Goal: Use online tool/utility: Utilize a website feature to perform a specific function

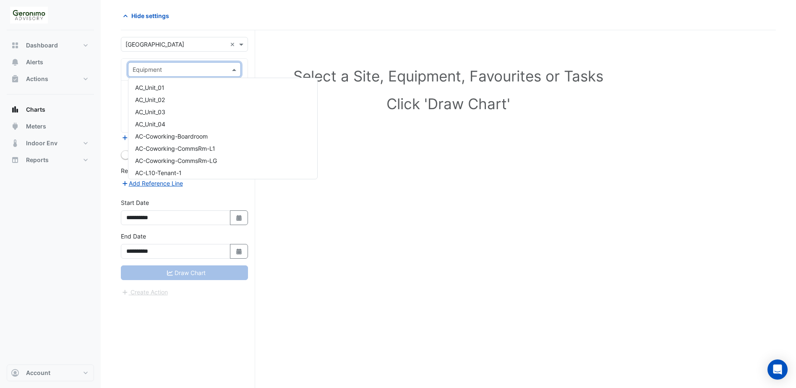
scroll to position [503, 0]
click at [242, 43] on span at bounding box center [242, 44] width 10 height 9
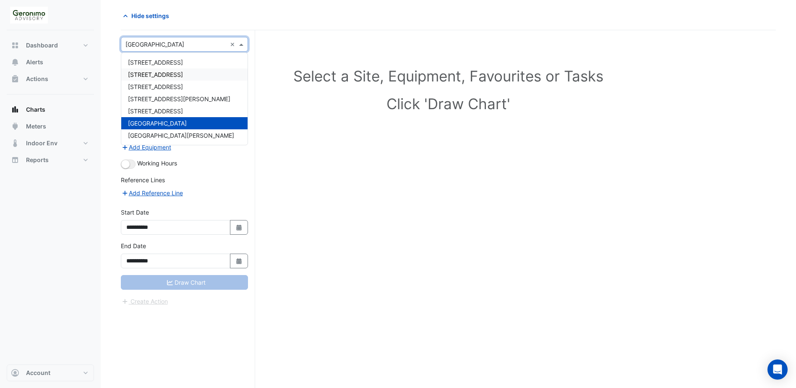
click at [195, 73] on div "[STREET_ADDRESS]" at bounding box center [184, 74] width 126 height 12
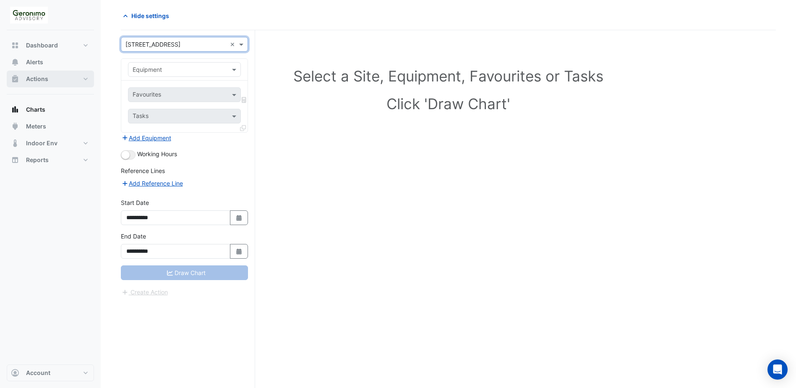
click at [48, 79] on button "Actions" at bounding box center [50, 78] width 87 height 17
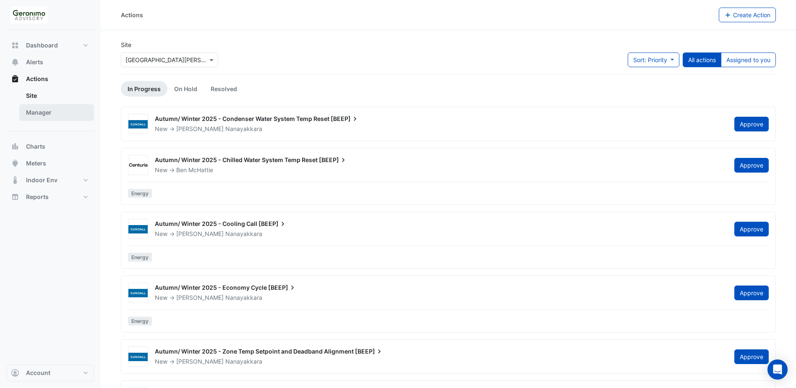
click at [59, 110] on link "Manager" at bounding box center [56, 112] width 75 height 17
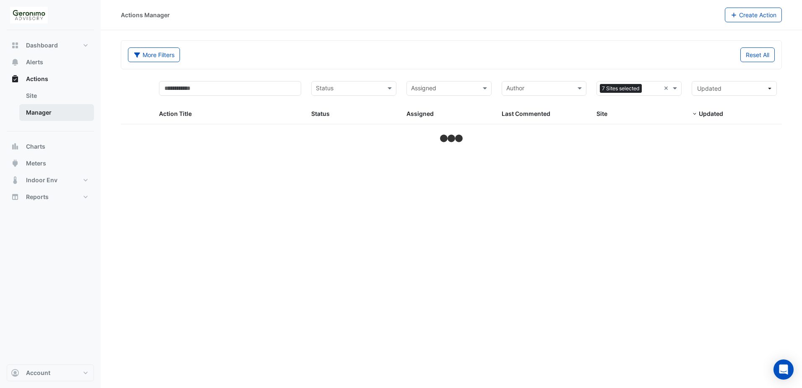
select select "**"
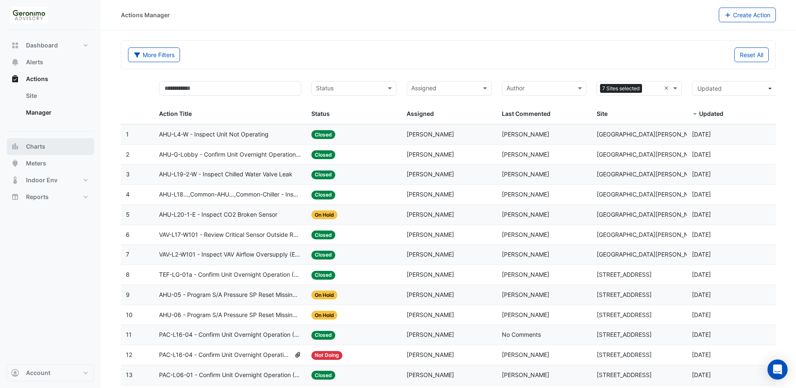
click at [44, 145] on span "Charts" at bounding box center [35, 146] width 19 height 8
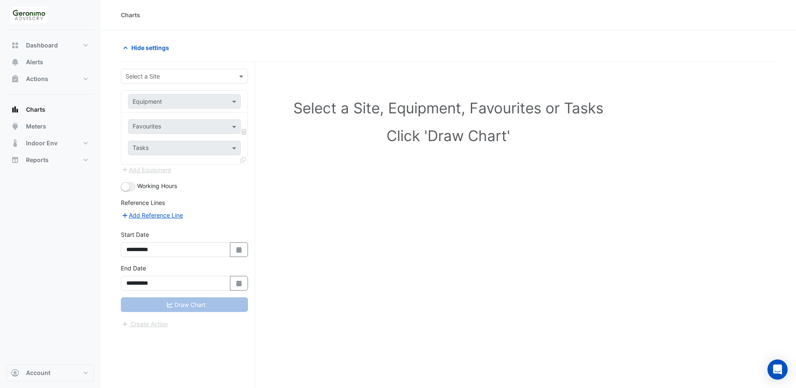
click at [180, 71] on div "Select a Site" at bounding box center [184, 76] width 127 height 15
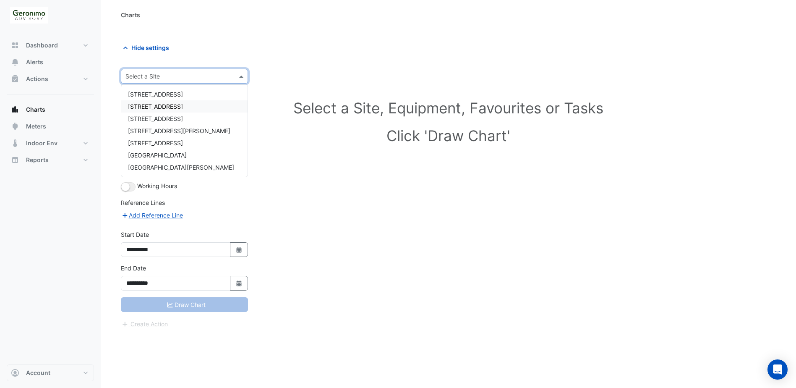
click at [165, 110] on span "[STREET_ADDRESS]" at bounding box center [155, 106] width 55 height 7
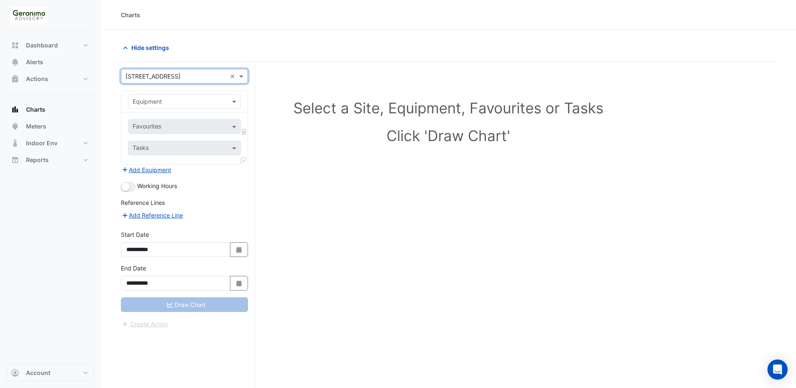
click at [172, 104] on input "text" at bounding box center [176, 101] width 87 height 9
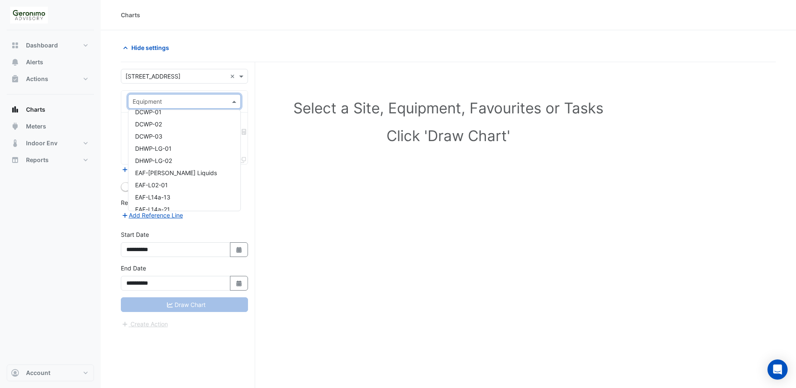
scroll to position [839, 0]
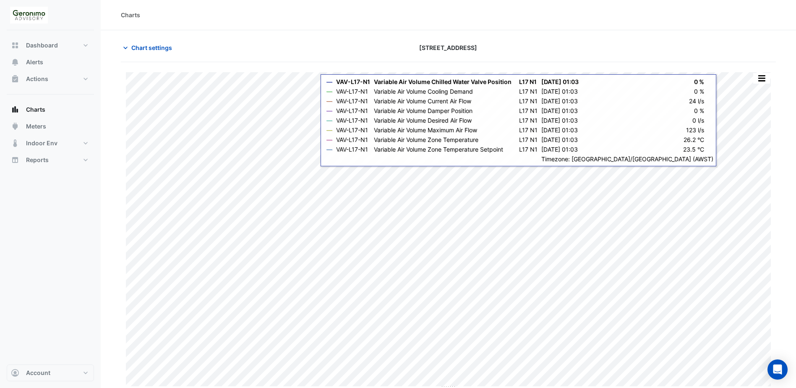
type input "**********"
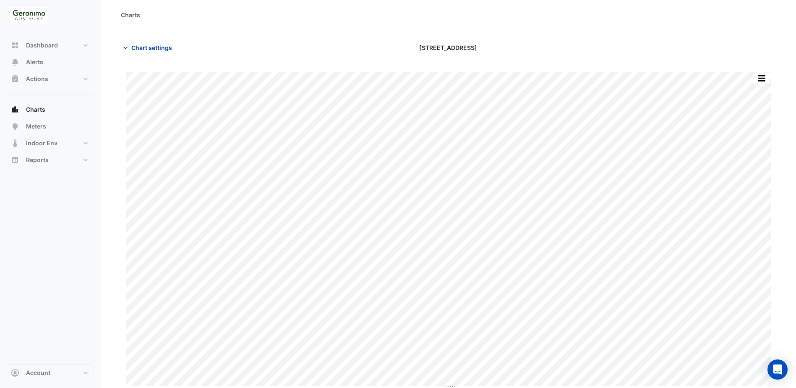
click at [130, 47] on button "Chart settings" at bounding box center [149, 47] width 57 height 15
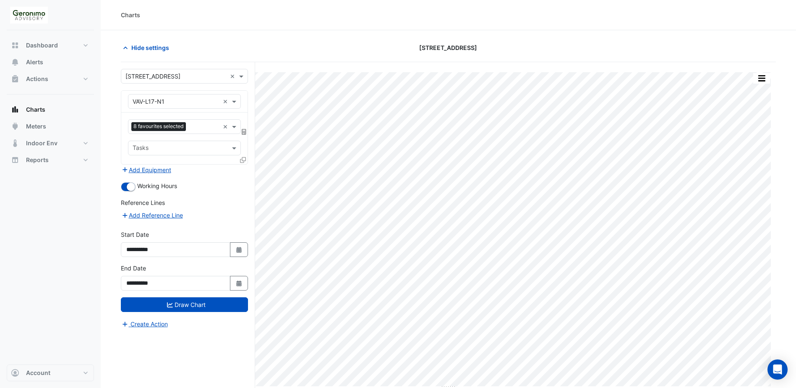
click at [237, 111] on div "Equipment × VAV-L17-N1 ×" at bounding box center [184, 102] width 126 height 22
click at [237, 104] on span at bounding box center [235, 101] width 10 height 9
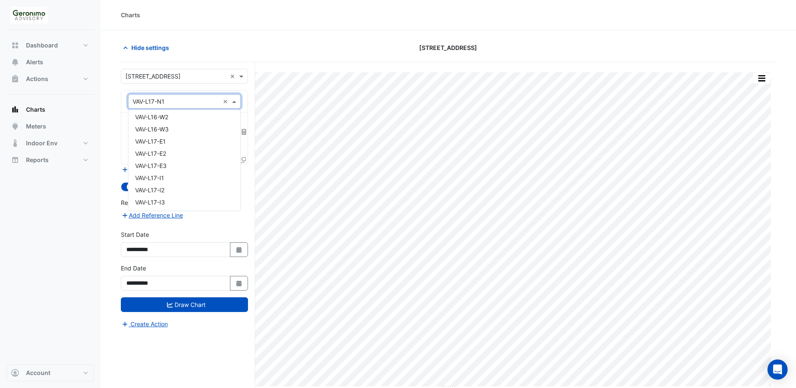
scroll to position [3609, 0]
click at [188, 103] on input "text" at bounding box center [176, 101] width 87 height 9
type input "**"
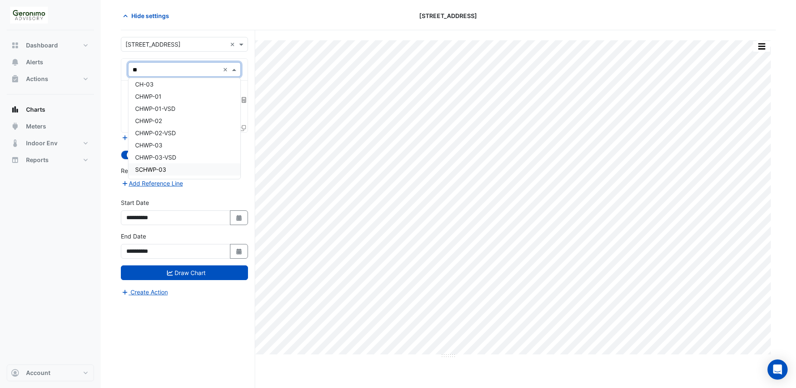
scroll to position [0, 0]
click at [165, 90] on div "CH-01" at bounding box center [184, 87] width 112 height 12
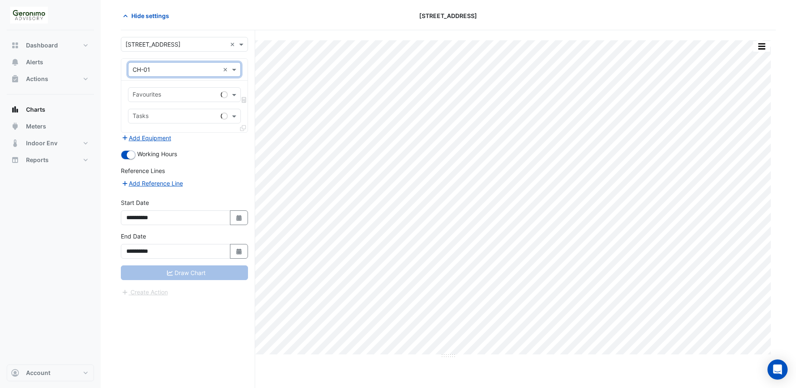
click at [220, 100] on div "Favourites" at bounding box center [184, 94] width 113 height 15
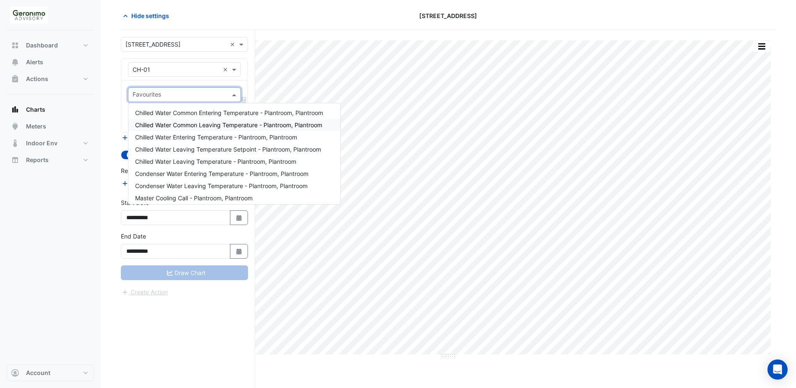
click at [214, 126] on span "Chilled Water Common Leaving Temperature - Plantroom, Plantroom" at bounding box center [228, 124] width 187 height 7
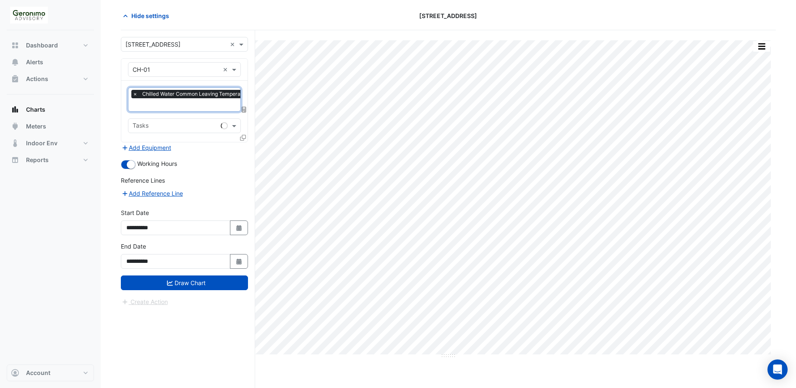
click at [221, 110] on div at bounding box center [221, 105] width 180 height 11
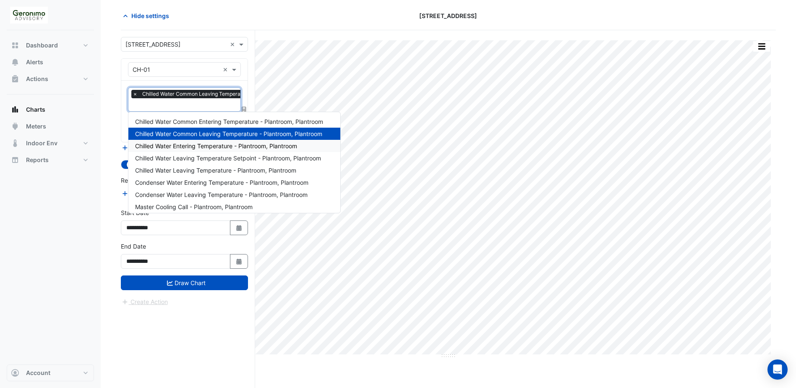
click at [211, 147] on span "Chilled Water Entering Temperature - Plantroom, Plantroom" at bounding box center [216, 145] width 162 height 7
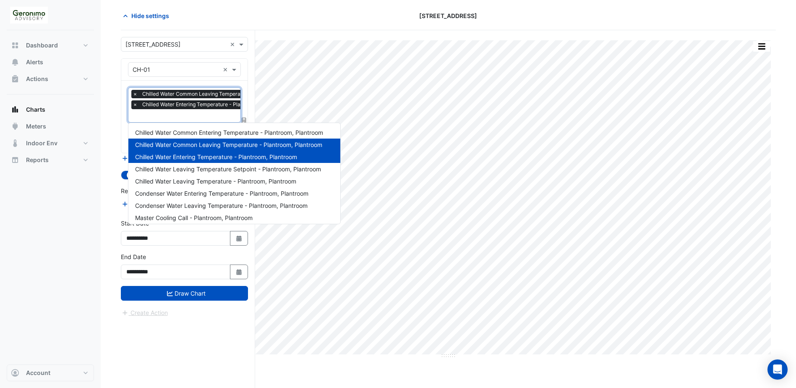
click at [211, 119] on input "text" at bounding box center [222, 116] width 179 height 9
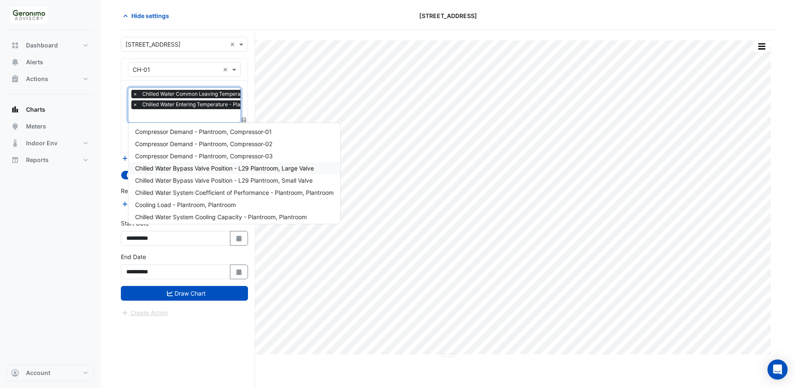
scroll to position [210, 0]
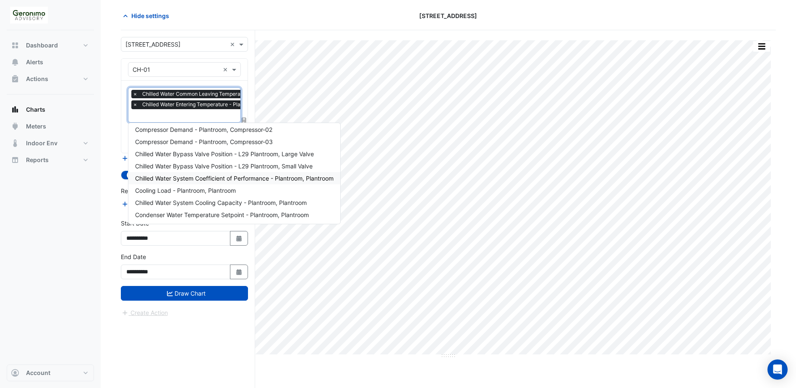
click at [232, 177] on span "Chilled Water System Coefficient of Performance - Plantroom, Plantroom" at bounding box center [234, 178] width 198 height 7
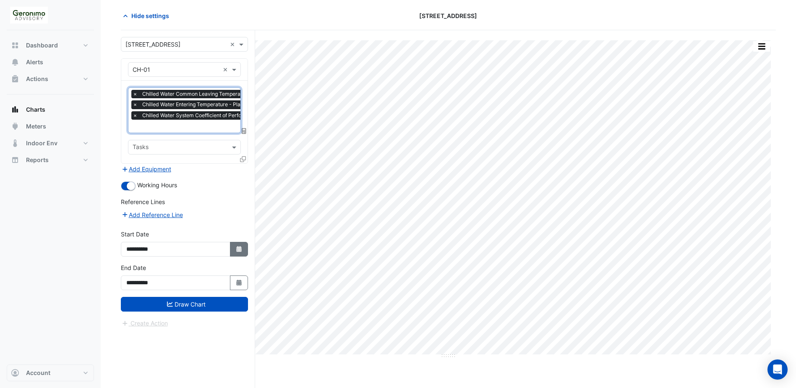
click at [244, 248] on button "Select Date" at bounding box center [239, 249] width 18 height 15
select select "****"
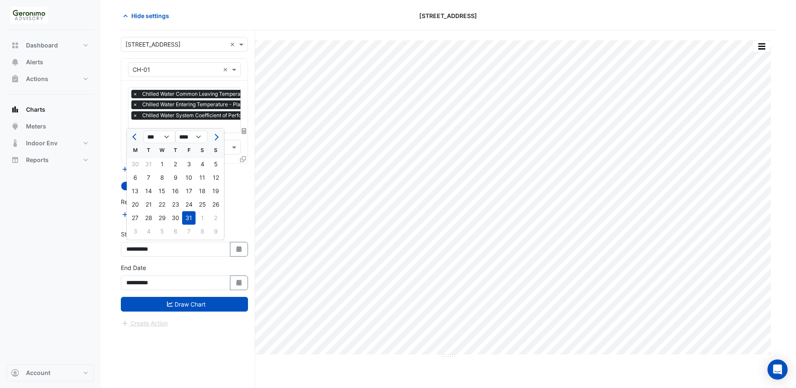
click at [100, 246] on nav "Dashboard Portfolio Ratings Performance Alerts Actions Site Manager Charts" at bounding box center [50, 194] width 101 height 388
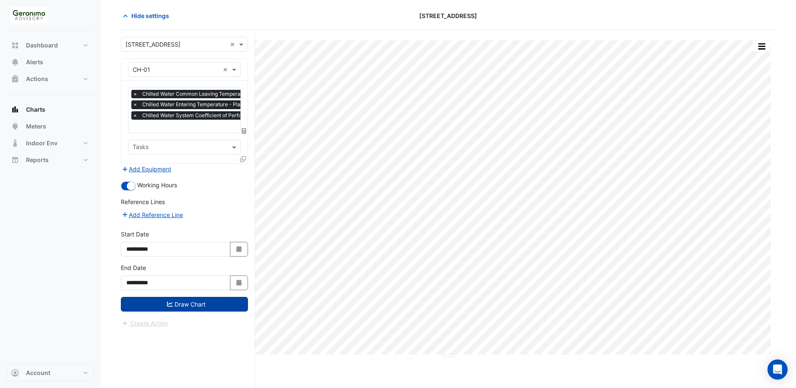
click at [174, 301] on button "Draw Chart" at bounding box center [184, 304] width 127 height 15
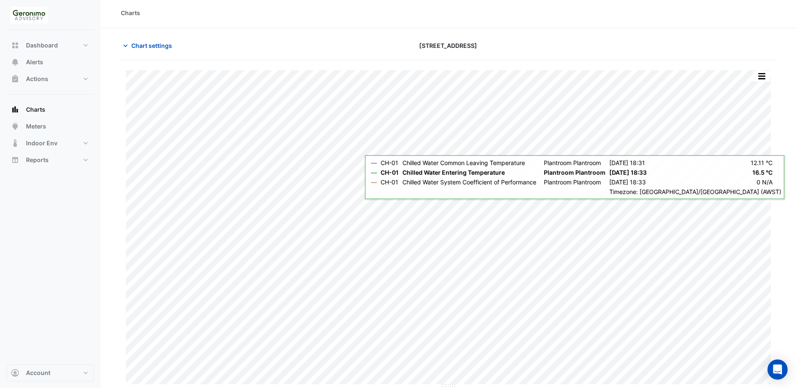
scroll to position [3, 0]
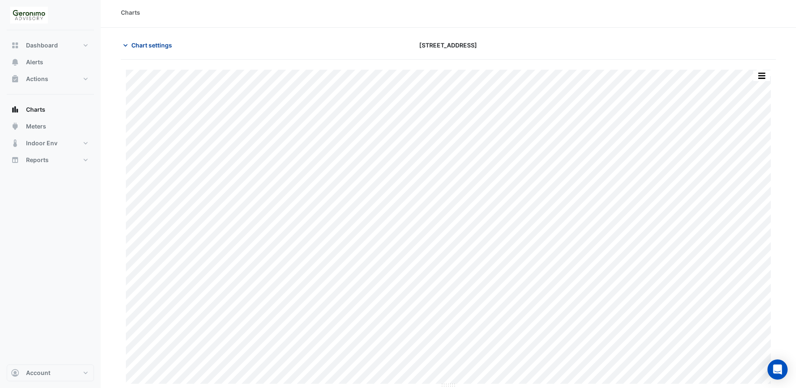
click at [127, 46] on icon "button" at bounding box center [125, 45] width 8 height 8
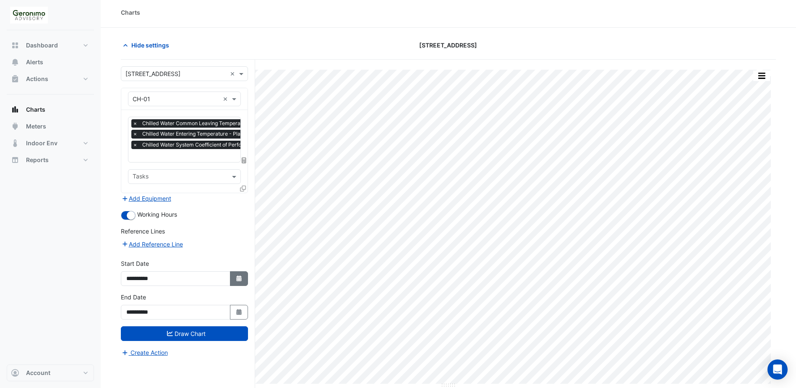
click at [238, 272] on button "Select Date" at bounding box center [239, 278] width 18 height 15
select select "****"
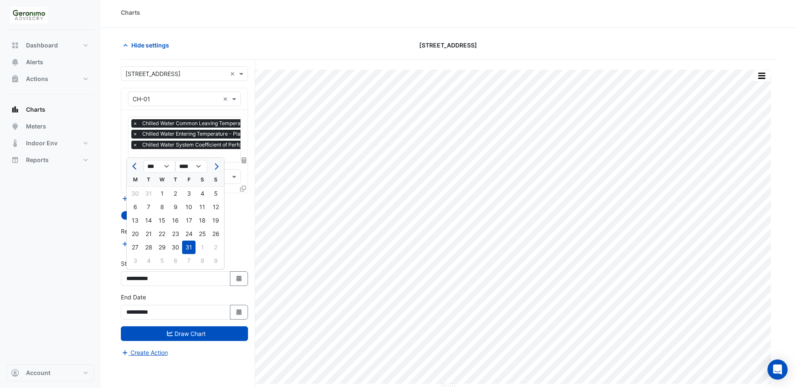
click at [131, 162] on button "Previous month" at bounding box center [135, 165] width 10 height 13
click at [132, 162] on button "Previous month" at bounding box center [135, 165] width 10 height 13
select select "**"
select select "****"
click at [132, 162] on button "Previous month" at bounding box center [135, 165] width 10 height 13
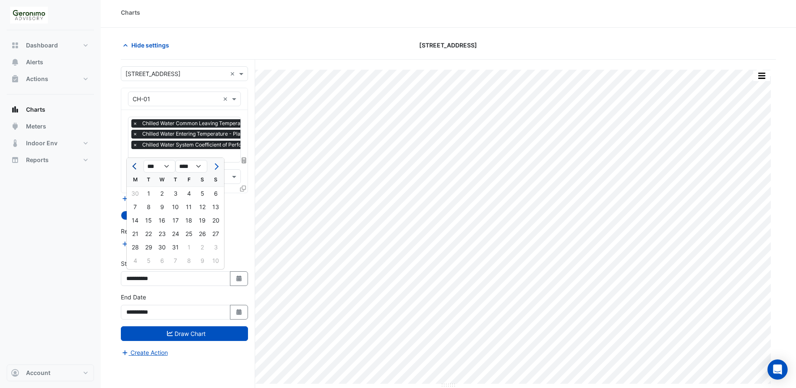
click at [132, 162] on button "Previous month" at bounding box center [135, 165] width 10 height 13
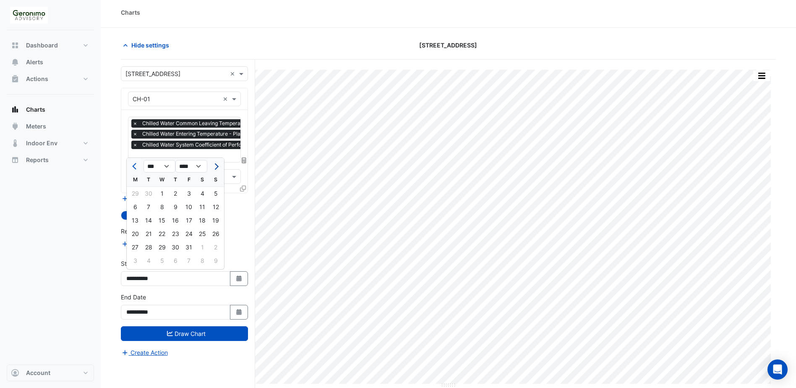
click at [220, 165] on button "Next month" at bounding box center [216, 165] width 10 height 13
click at [217, 165] on span "Next month" at bounding box center [215, 166] width 6 height 6
click at [136, 168] on span "Previous month" at bounding box center [135, 166] width 6 height 6
click at [136, 167] on span "Previous month" at bounding box center [135, 166] width 6 height 6
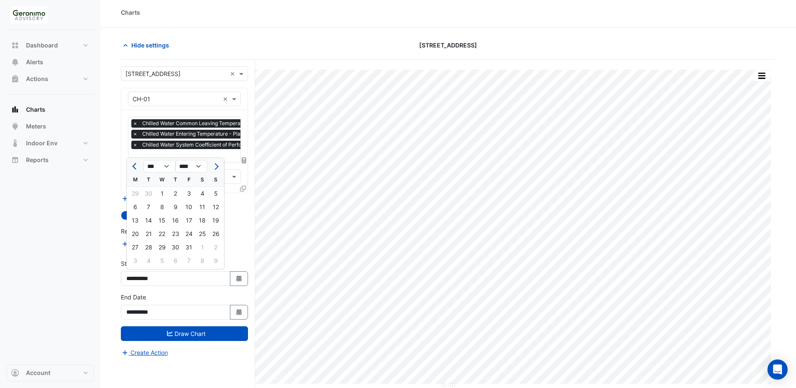
select select "*"
click at [136, 192] on div "1" at bounding box center [134, 193] width 13 height 13
type input "**********"
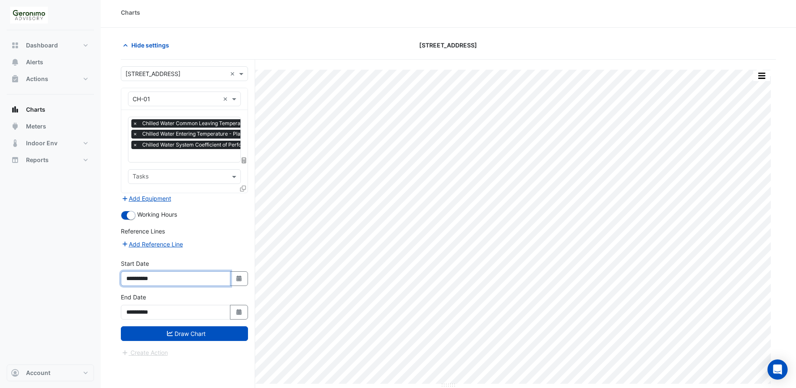
drag, startPoint x: 178, startPoint y: 275, endPoint x: 89, endPoint y: 271, distance: 89.9
click at [89, 271] on div "Charts Hide settings [STREET_ADDRESS] Split by Unit Split All Print Save as JPE…" at bounding box center [398, 207] width 796 height 420
click at [168, 313] on input "**********" at bounding box center [176, 312] width 110 height 15
drag, startPoint x: 159, startPoint y: 312, endPoint x: 93, endPoint y: 301, distance: 67.2
click at [93, 300] on div "Charts Hide settings [STREET_ADDRESS] Split by Unit Split All Print Save as JPE…" at bounding box center [398, 207] width 796 height 420
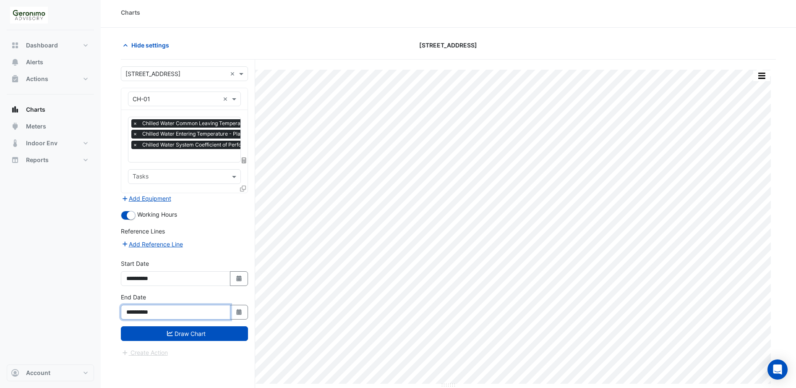
paste input
click at [237, 312] on icon "button" at bounding box center [238, 312] width 5 height 6
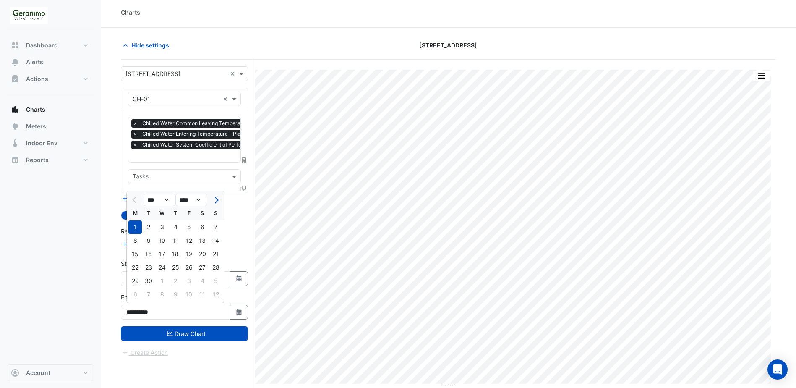
click at [152, 280] on div "30" at bounding box center [148, 280] width 13 height 13
type input "**********"
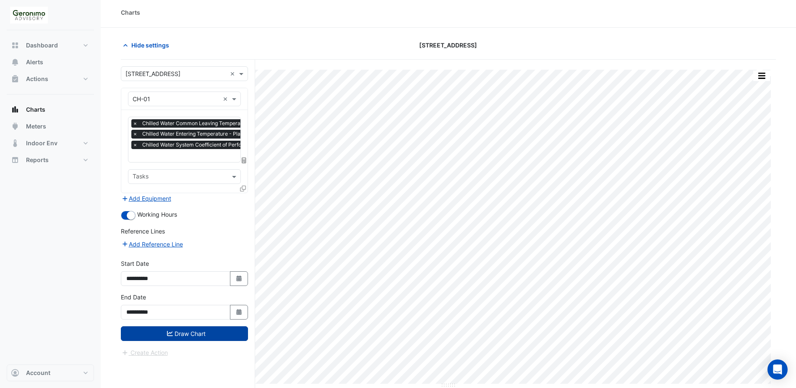
click at [208, 333] on button "Draw Chart" at bounding box center [184, 333] width 127 height 15
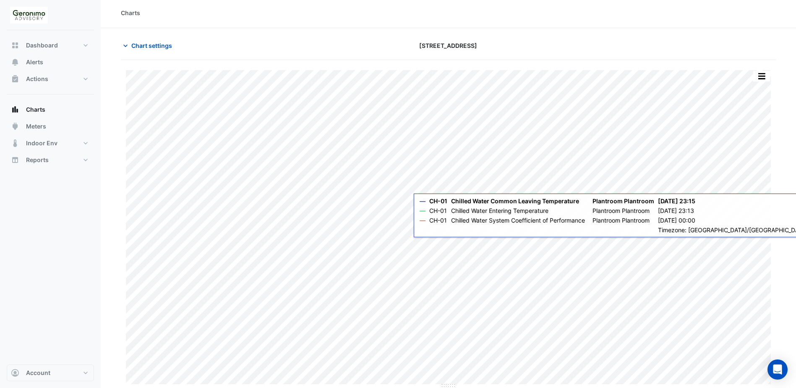
scroll to position [3, 0]
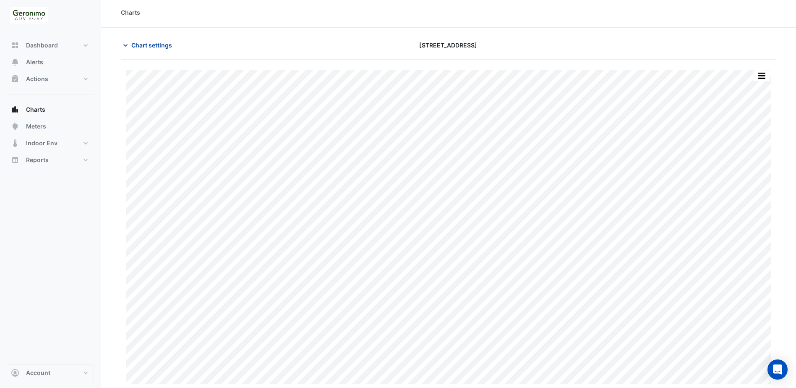
click at [128, 50] on button "Chart settings" at bounding box center [149, 45] width 57 height 15
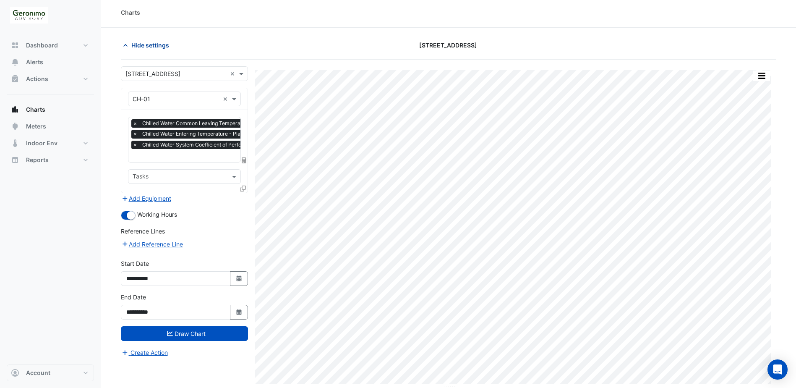
click at [125, 47] on icon "button" at bounding box center [125, 45] width 8 height 8
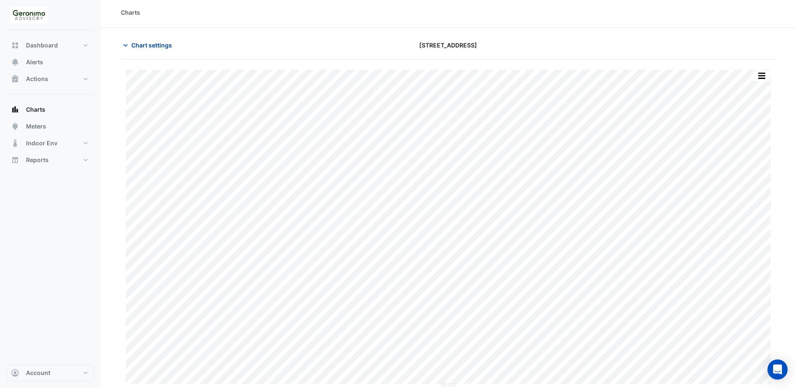
click at [125, 47] on icon "button" at bounding box center [125, 45] width 8 height 8
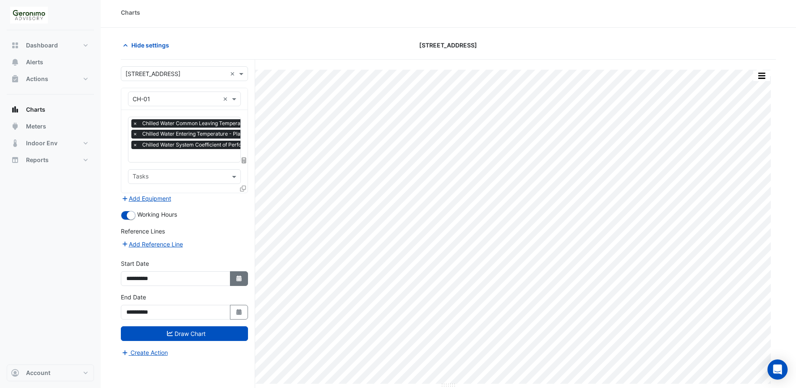
click at [234, 278] on button "Select Date" at bounding box center [239, 278] width 18 height 15
select select "*"
select select "****"
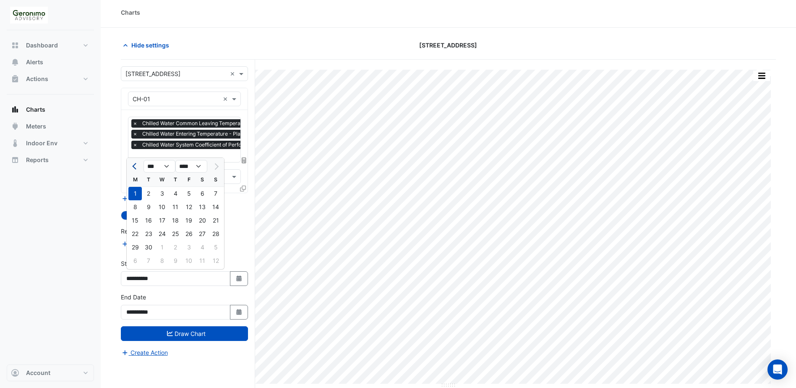
click at [136, 167] on span "Previous month" at bounding box center [135, 166] width 6 height 6
select select "*"
click at [191, 194] on div "1" at bounding box center [188, 193] width 13 height 13
type input "**********"
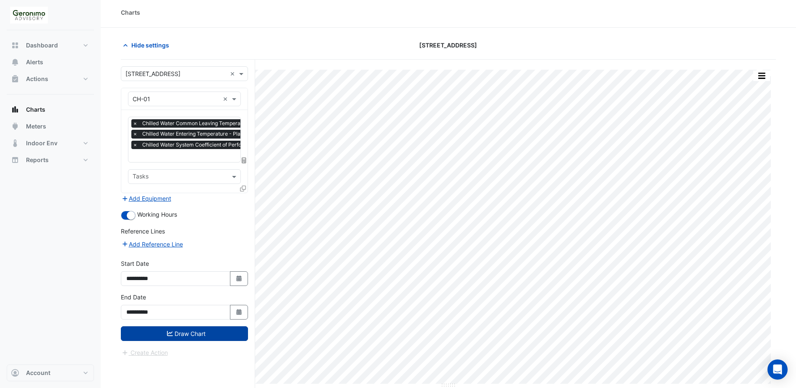
click at [222, 336] on button "Draw Chart" at bounding box center [184, 333] width 127 height 15
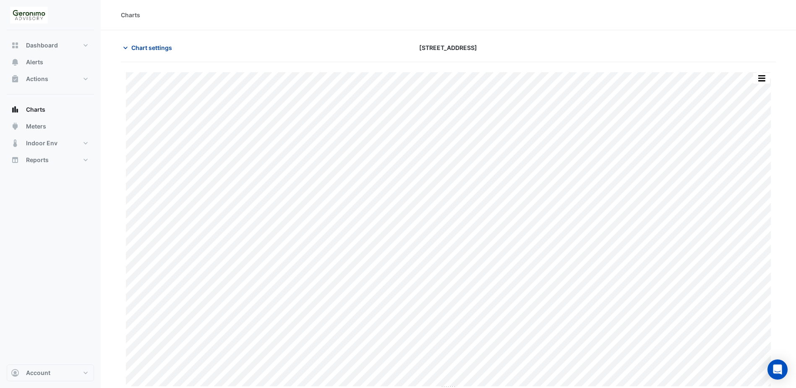
click at [122, 46] on icon "button" at bounding box center [125, 48] width 8 height 8
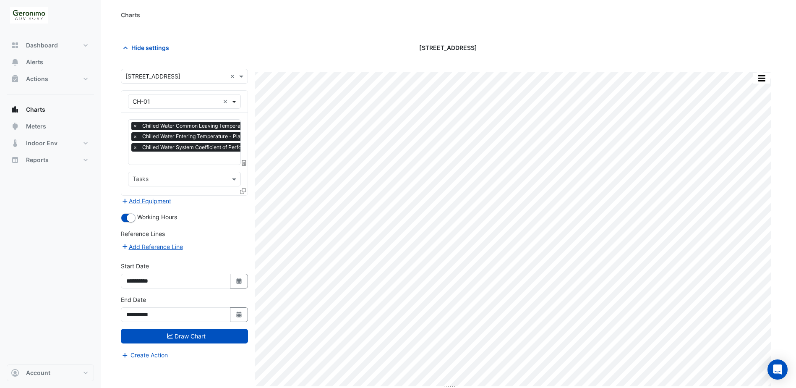
click at [238, 102] on span at bounding box center [235, 101] width 10 height 9
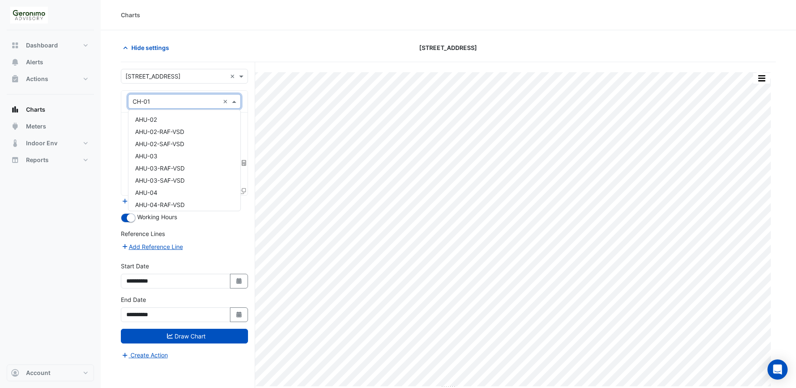
scroll to position [381, 0]
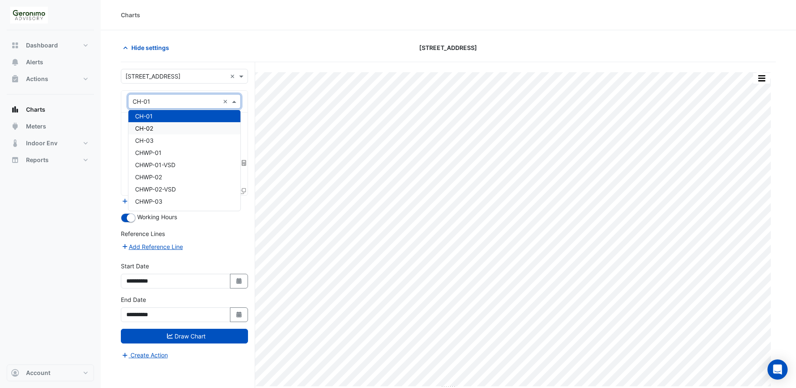
click at [183, 131] on div "CH-02" at bounding box center [184, 128] width 112 height 12
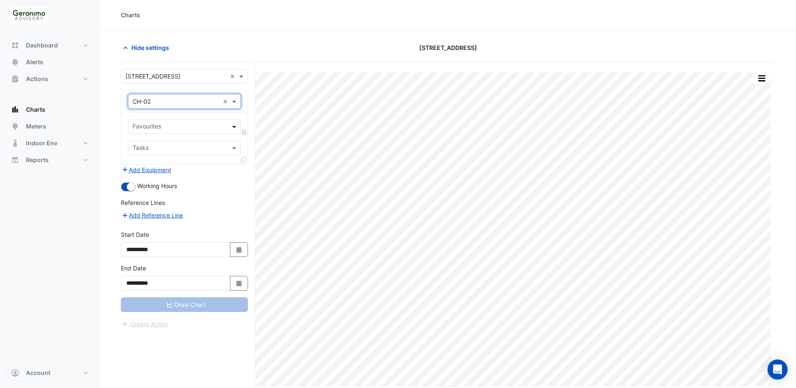
click at [238, 130] on span at bounding box center [235, 126] width 10 height 9
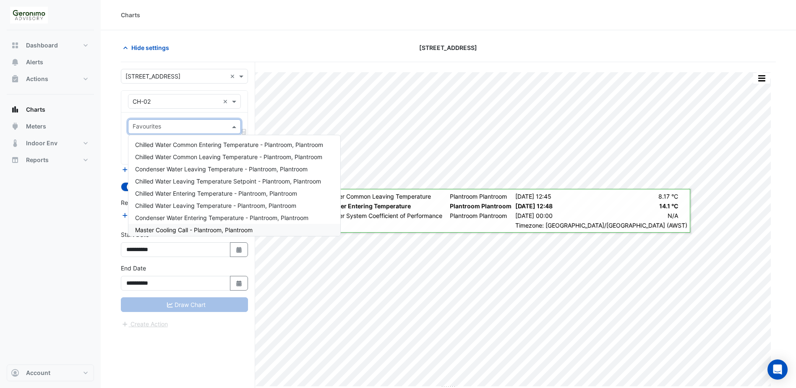
click at [206, 228] on span "Master Cooling Call - Plantroom, Plantroom" at bounding box center [193, 229] width 117 height 7
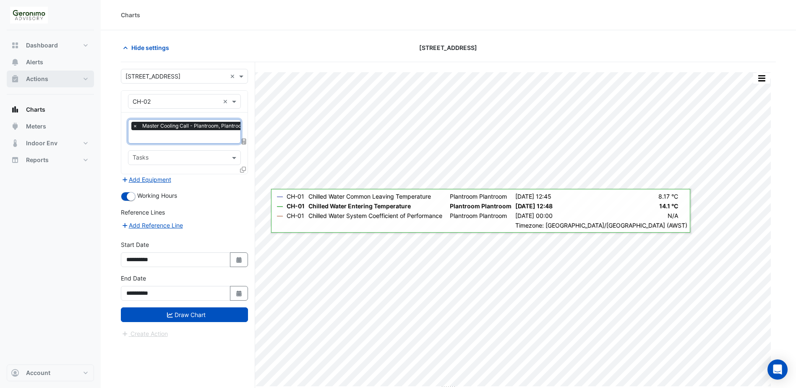
click at [54, 81] on button "Actions" at bounding box center [50, 78] width 87 height 17
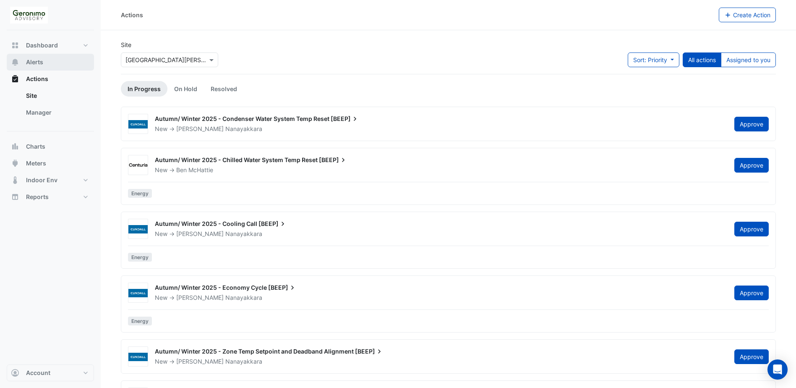
click at [49, 70] on button "Alerts" at bounding box center [50, 62] width 87 height 17
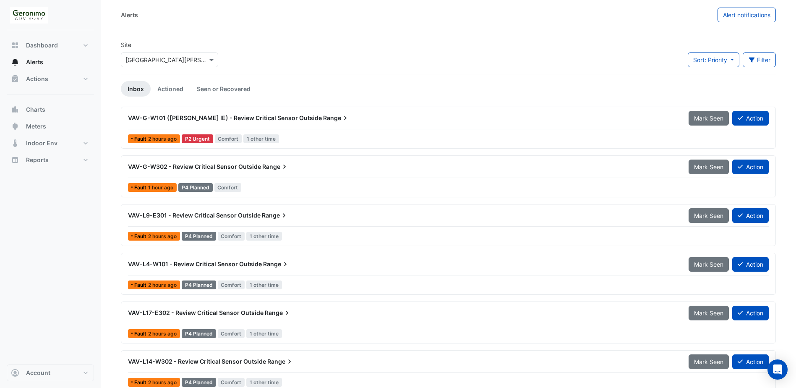
click at [205, 62] on div at bounding box center [169, 60] width 96 height 10
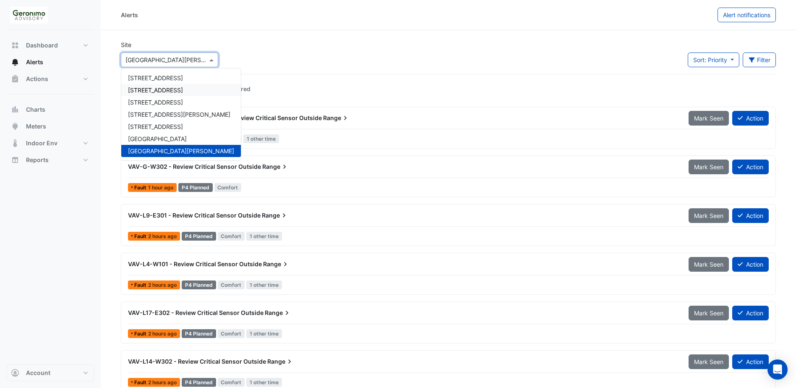
click at [183, 91] on span "[STREET_ADDRESS]" at bounding box center [155, 89] width 55 height 7
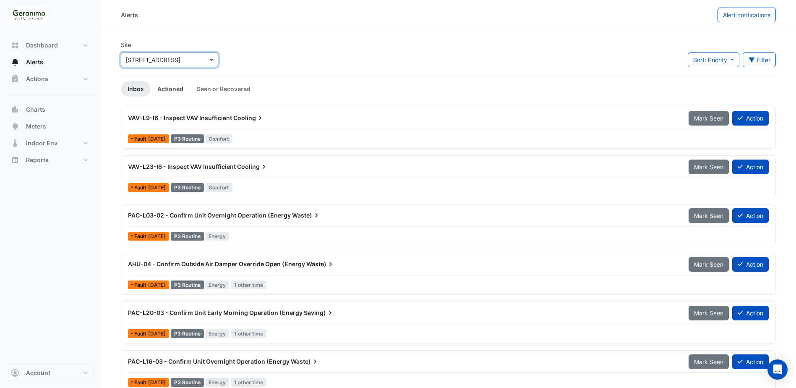
click at [175, 89] on link "Actioned" at bounding box center [170, 89] width 39 height 16
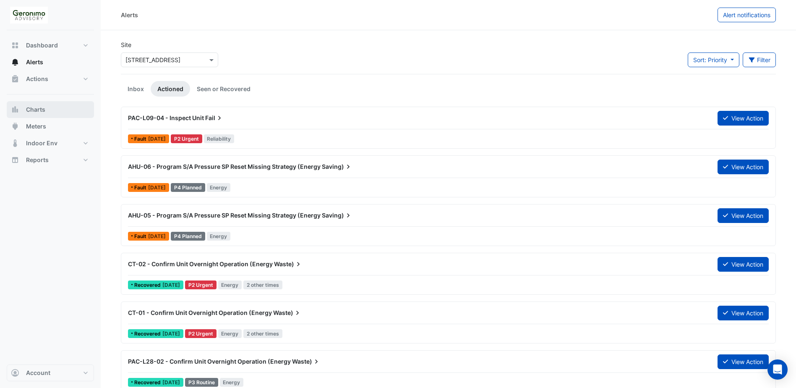
click at [52, 110] on button "Charts" at bounding box center [50, 109] width 87 height 17
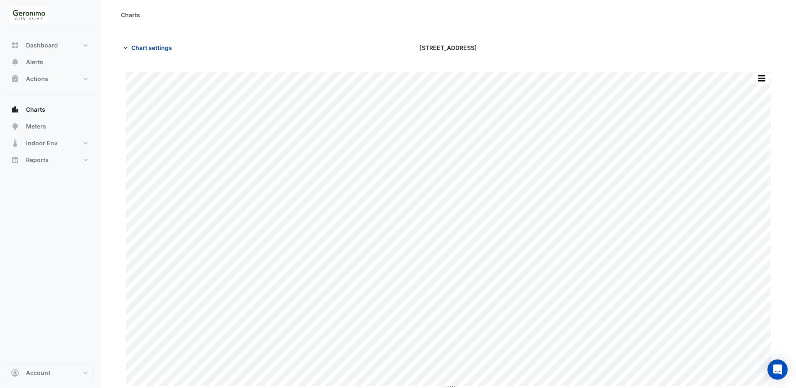
click at [127, 51] on icon "button" at bounding box center [125, 48] width 8 height 8
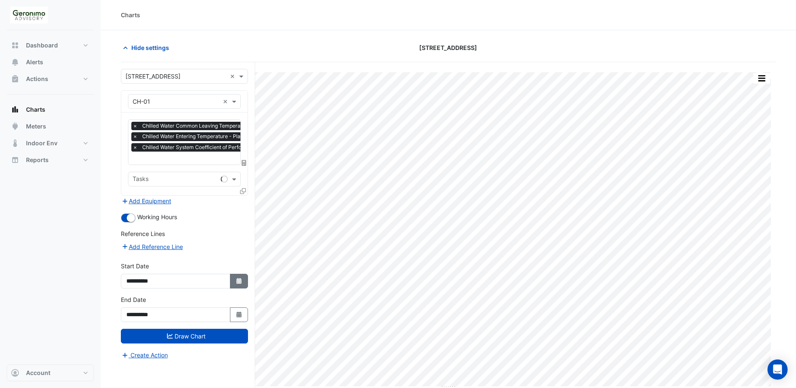
click at [237, 278] on icon "Select Date" at bounding box center [239, 281] width 8 height 6
select select "*"
select select "****"
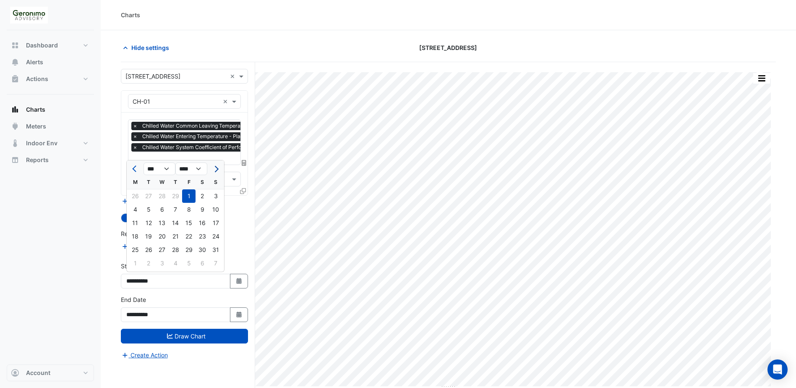
click at [217, 171] on button "Next month" at bounding box center [216, 168] width 10 height 13
click at [140, 171] on button "Previous month" at bounding box center [135, 168] width 10 height 13
click at [141, 170] on div at bounding box center [135, 168] width 17 height 13
click at [217, 168] on span "Next month" at bounding box center [215, 169] width 6 height 6
select select "*"
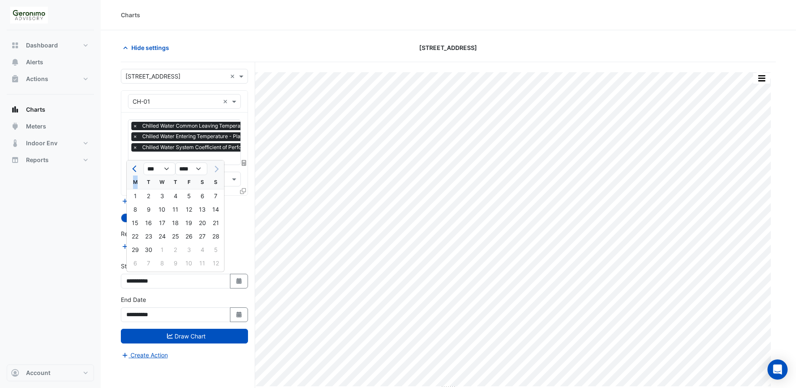
click at [217, 168] on div at bounding box center [215, 168] width 17 height 13
click at [215, 170] on div at bounding box center [215, 168] width 17 height 13
click at [235, 315] on button "Select Date" at bounding box center [239, 314] width 18 height 15
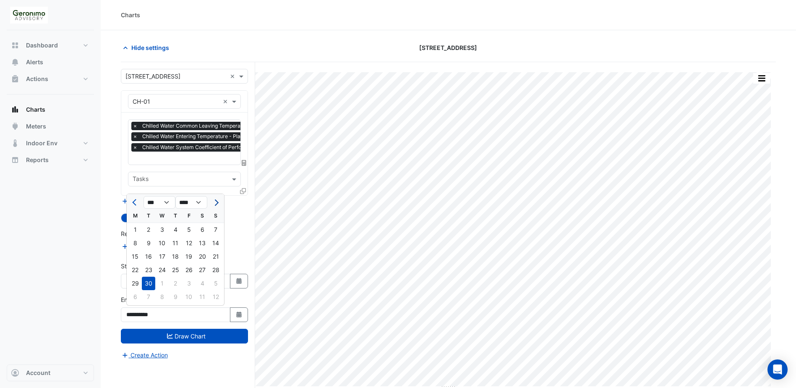
click at [216, 202] on span "Next month" at bounding box center [215, 202] width 6 height 6
select select "*"
click at [216, 285] on div "30" at bounding box center [215, 282] width 13 height 13
type input "**********"
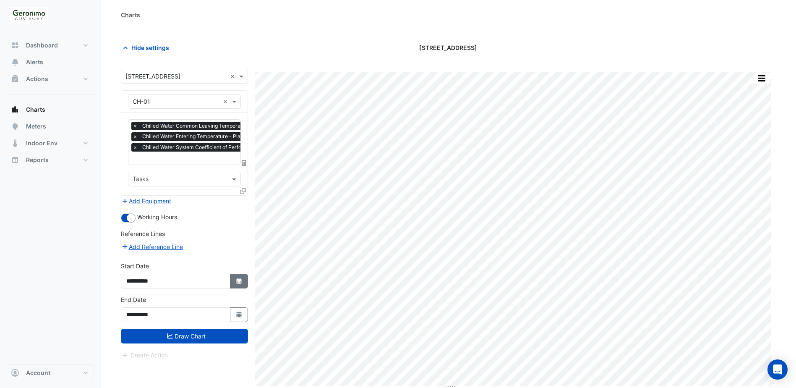
click at [240, 276] on button "Select Date" at bounding box center [239, 281] width 18 height 15
select select "*"
select select "****"
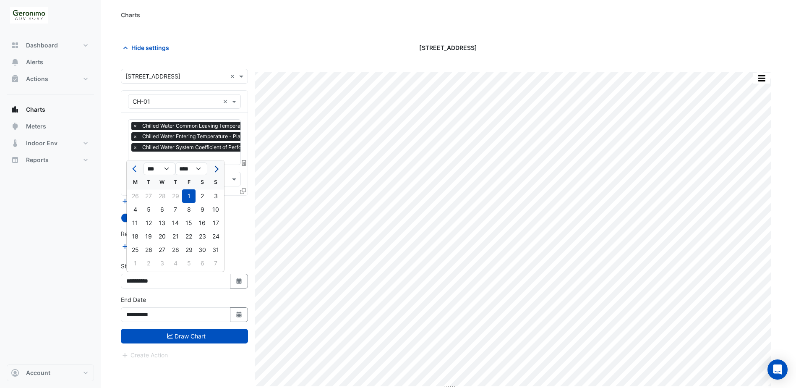
click at [216, 167] on span "Next month" at bounding box center [215, 169] width 6 height 6
select select "*"
click at [201, 198] on div "1" at bounding box center [202, 195] width 13 height 13
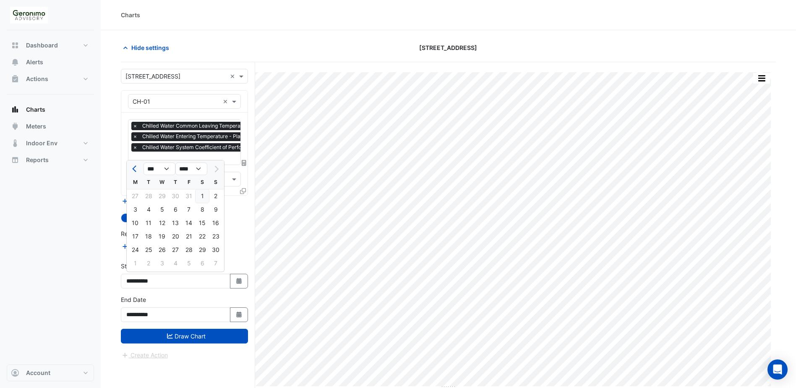
type input "**********"
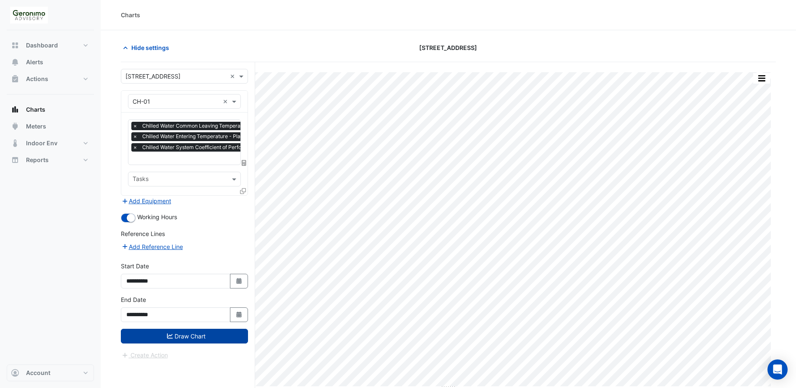
click at [210, 335] on button "Draw Chart" at bounding box center [184, 336] width 127 height 15
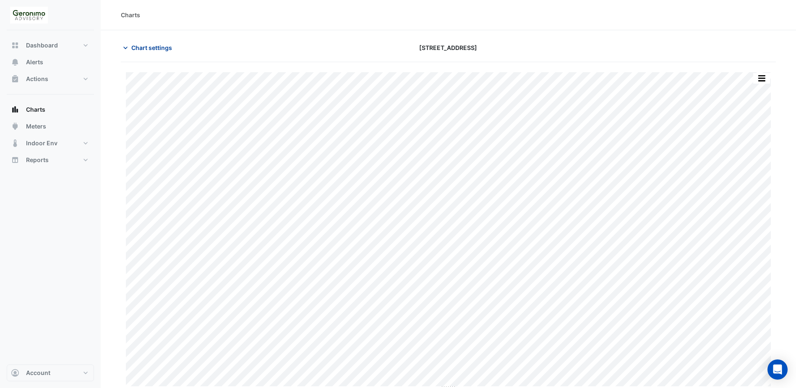
click at [125, 46] on icon "button" at bounding box center [125, 48] width 8 height 8
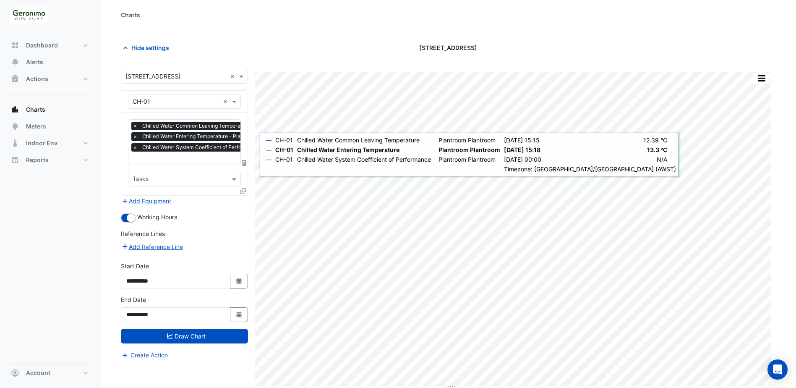
click at [244, 192] on icon at bounding box center [243, 191] width 6 height 6
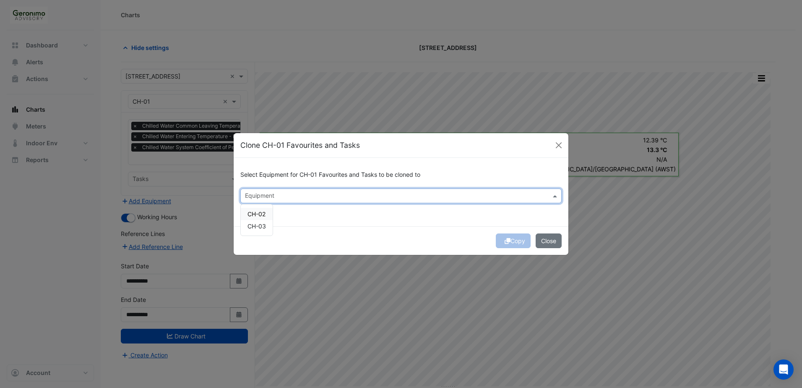
click at [308, 194] on input "text" at bounding box center [396, 196] width 303 height 9
drag, startPoint x: 256, startPoint y: 213, endPoint x: 275, endPoint y: 223, distance: 21.8
click at [255, 213] on span "CH-02" at bounding box center [257, 213] width 18 height 7
click at [517, 241] on button "Copy" at bounding box center [513, 240] width 35 height 15
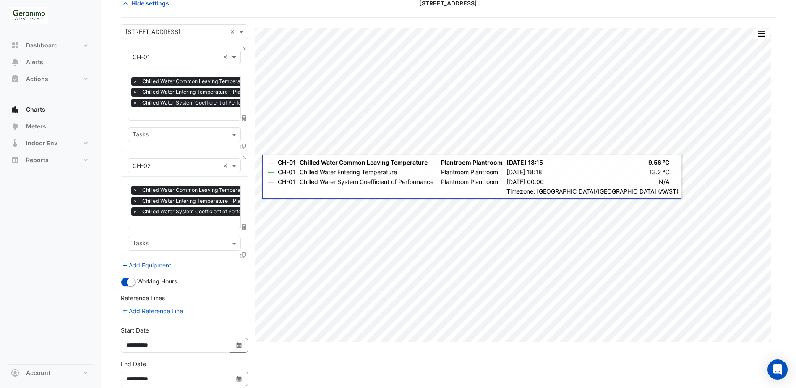
scroll to position [86, 0]
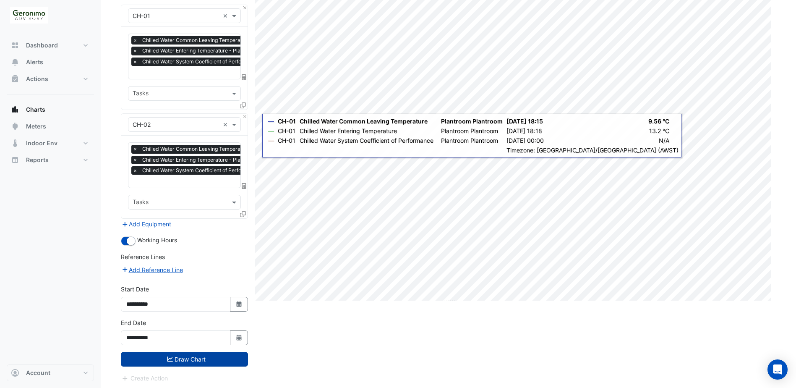
click at [189, 360] on button "Draw Chart" at bounding box center [184, 359] width 127 height 15
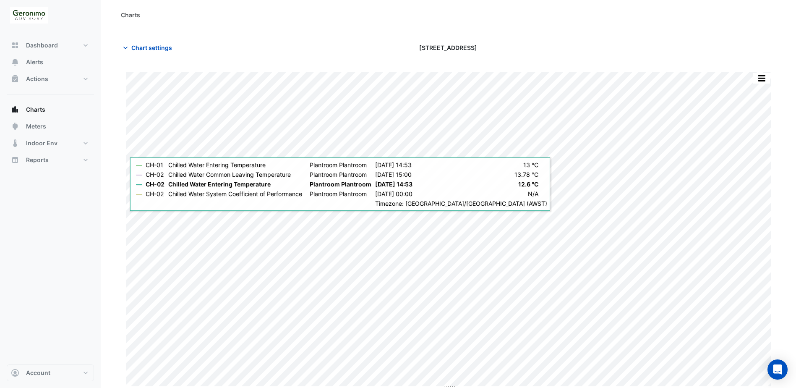
scroll to position [3, 0]
